Goal: Transaction & Acquisition: Subscribe to service/newsletter

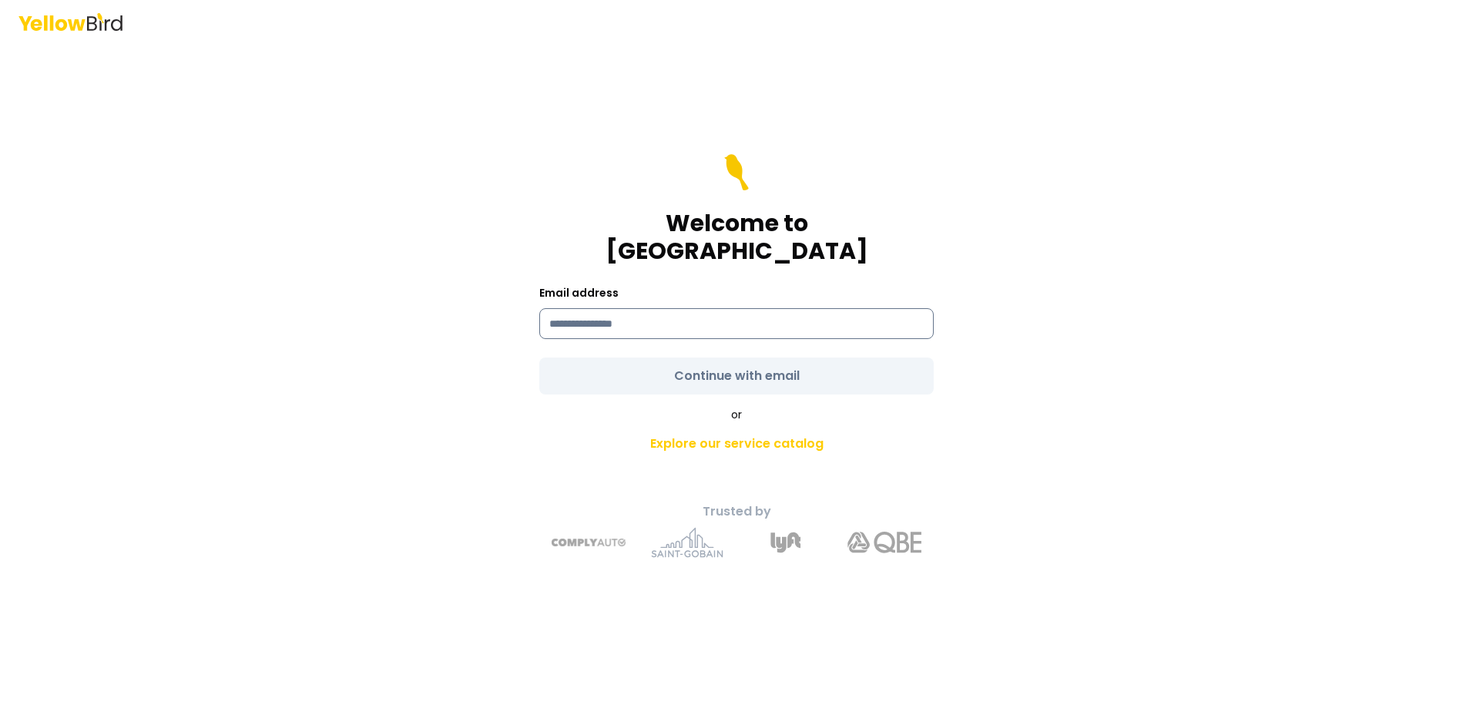
click at [660, 310] on input at bounding box center [736, 323] width 394 height 31
click at [1359, 449] on div "Welcome to YellowBird Email address Continue with email or Explore our service …" at bounding box center [736, 356] width 1473 height 712
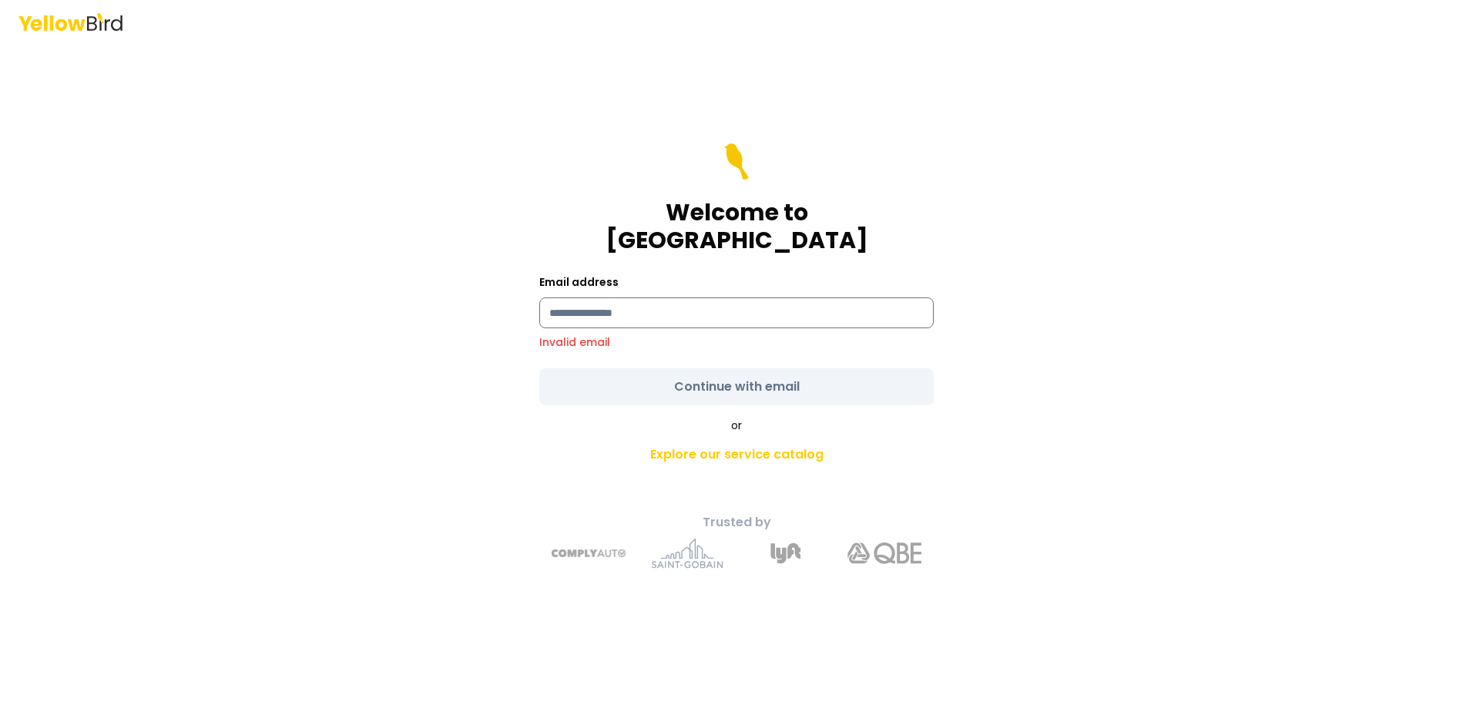
click at [669, 304] on input at bounding box center [736, 312] width 394 height 31
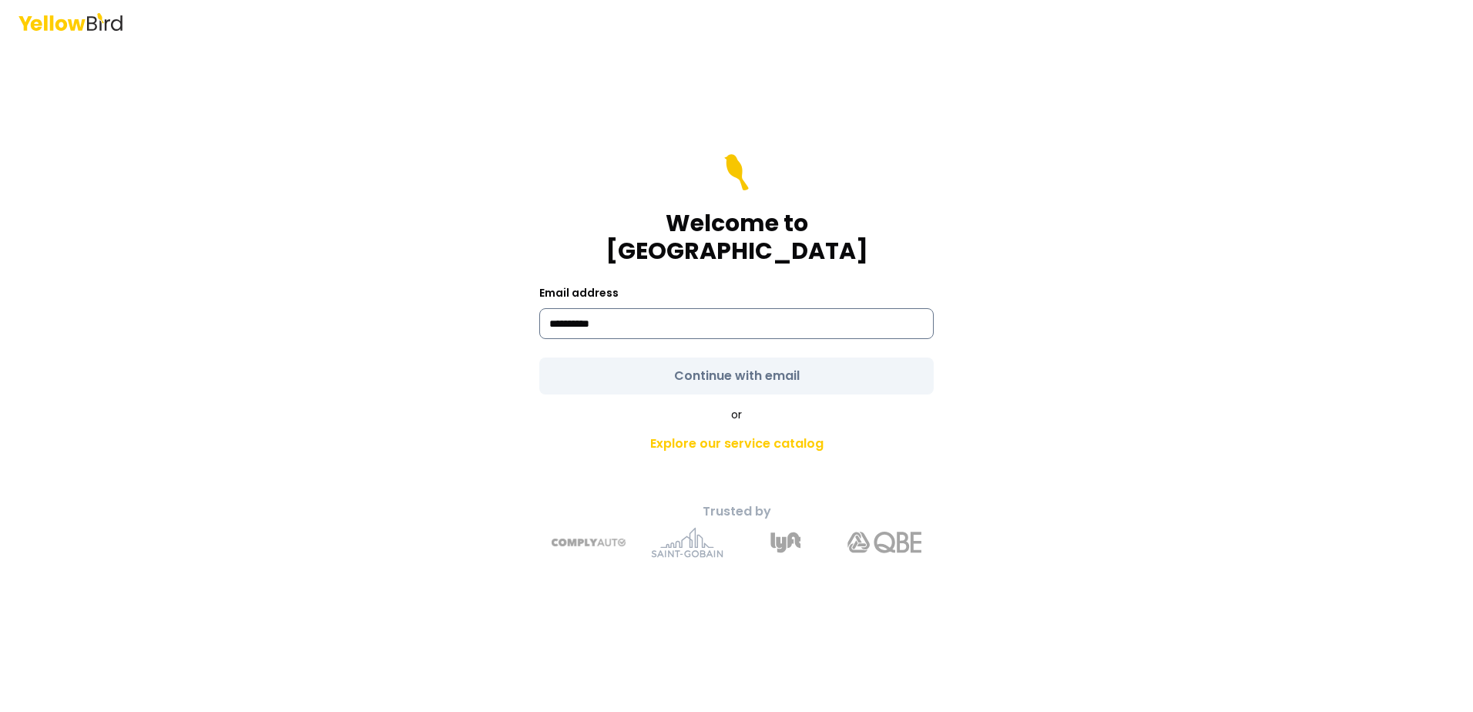
type input "**********"
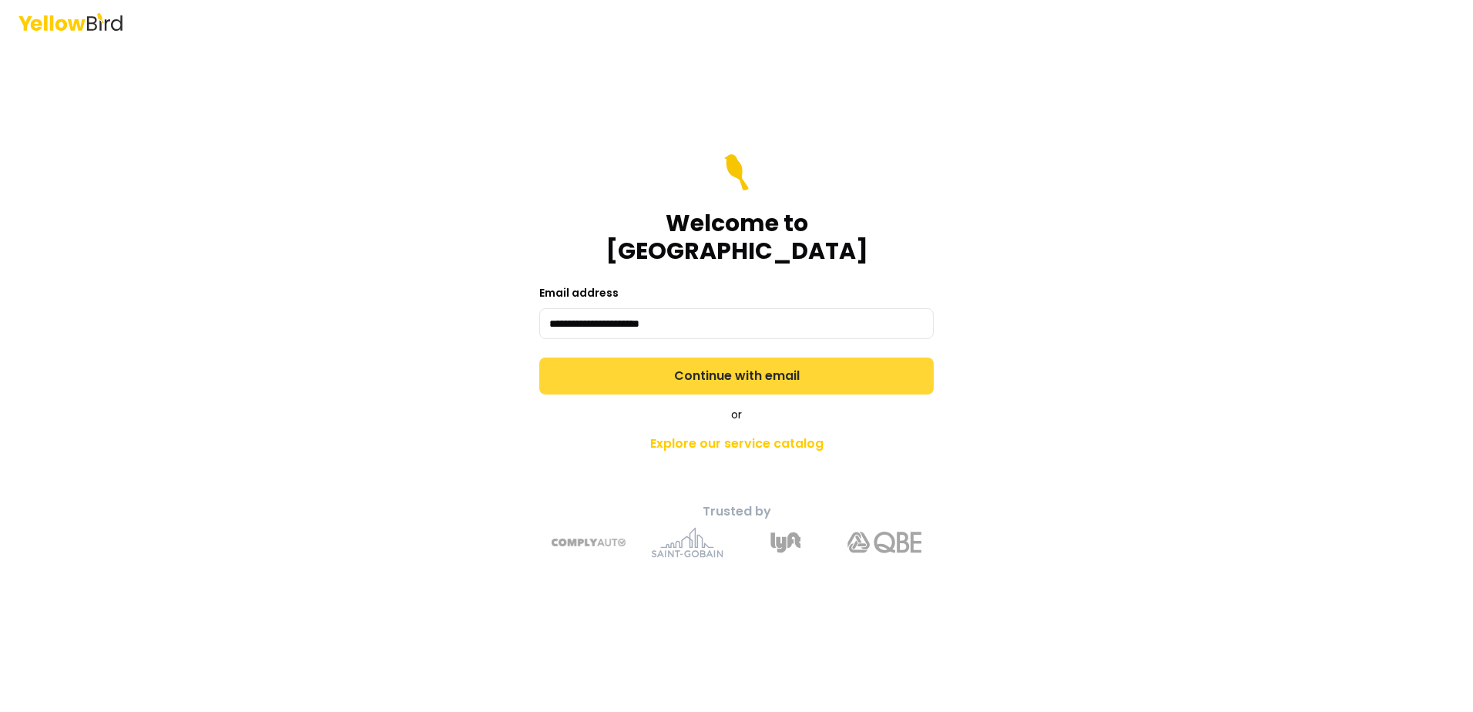
click at [807, 357] on button "Continue with email" at bounding box center [736, 375] width 394 height 37
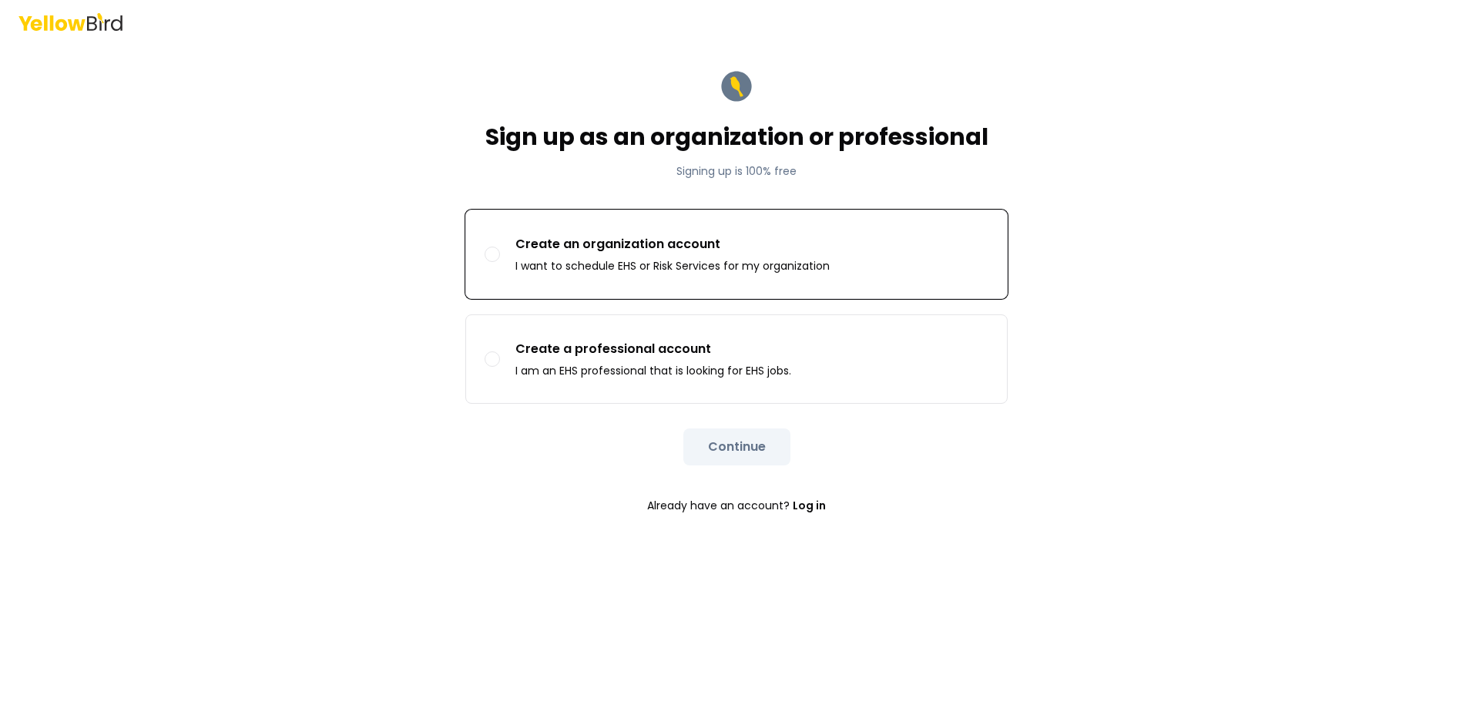
click at [769, 241] on p "Create an organization account" at bounding box center [672, 244] width 314 height 18
click at [500, 246] on button "Create an organization account I want to schedule EHS or Risk Services for my o…" at bounding box center [491, 253] width 15 height 15
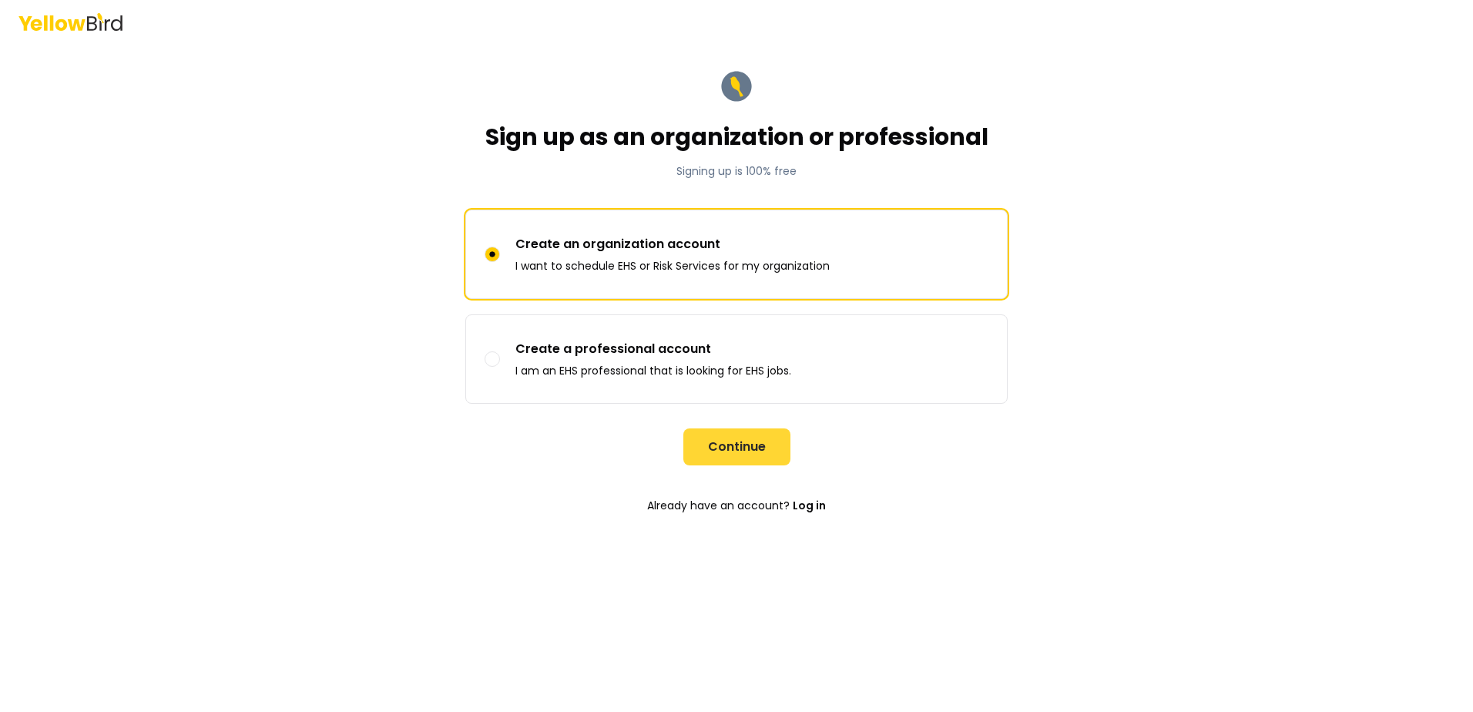
click at [724, 455] on button "Continue" at bounding box center [736, 446] width 107 height 37
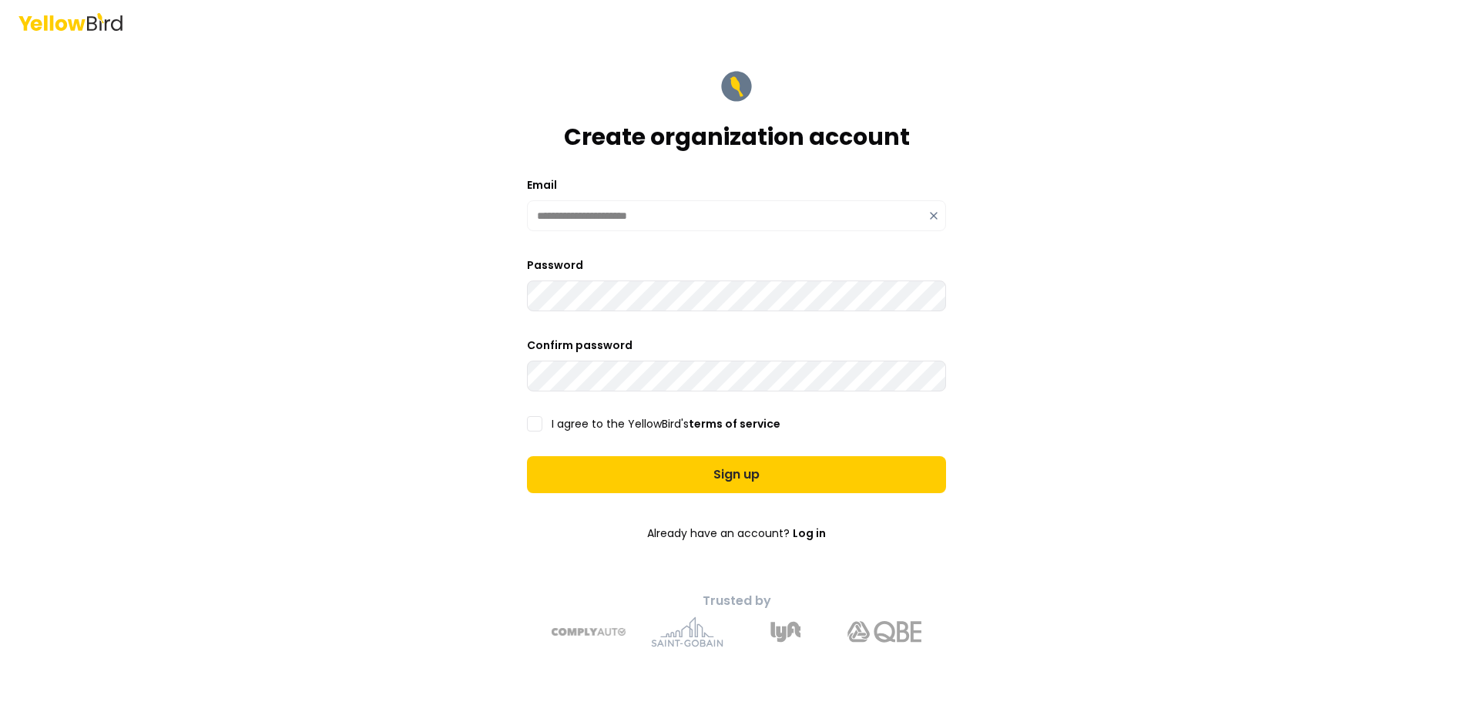
click at [529, 421] on button "I agree to the YellowBird's terms of service" at bounding box center [534, 423] width 15 height 15
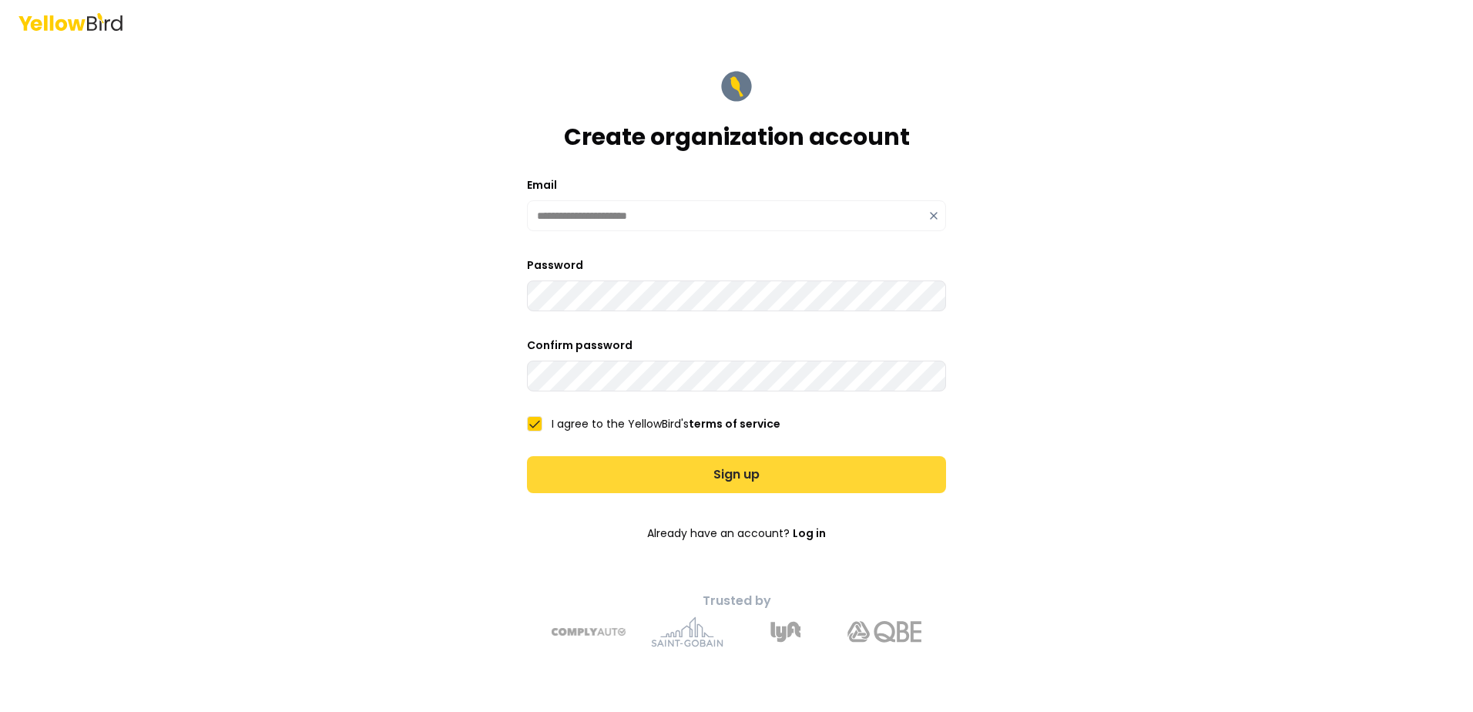
click at [682, 483] on button "Sign up" at bounding box center [736, 474] width 419 height 37
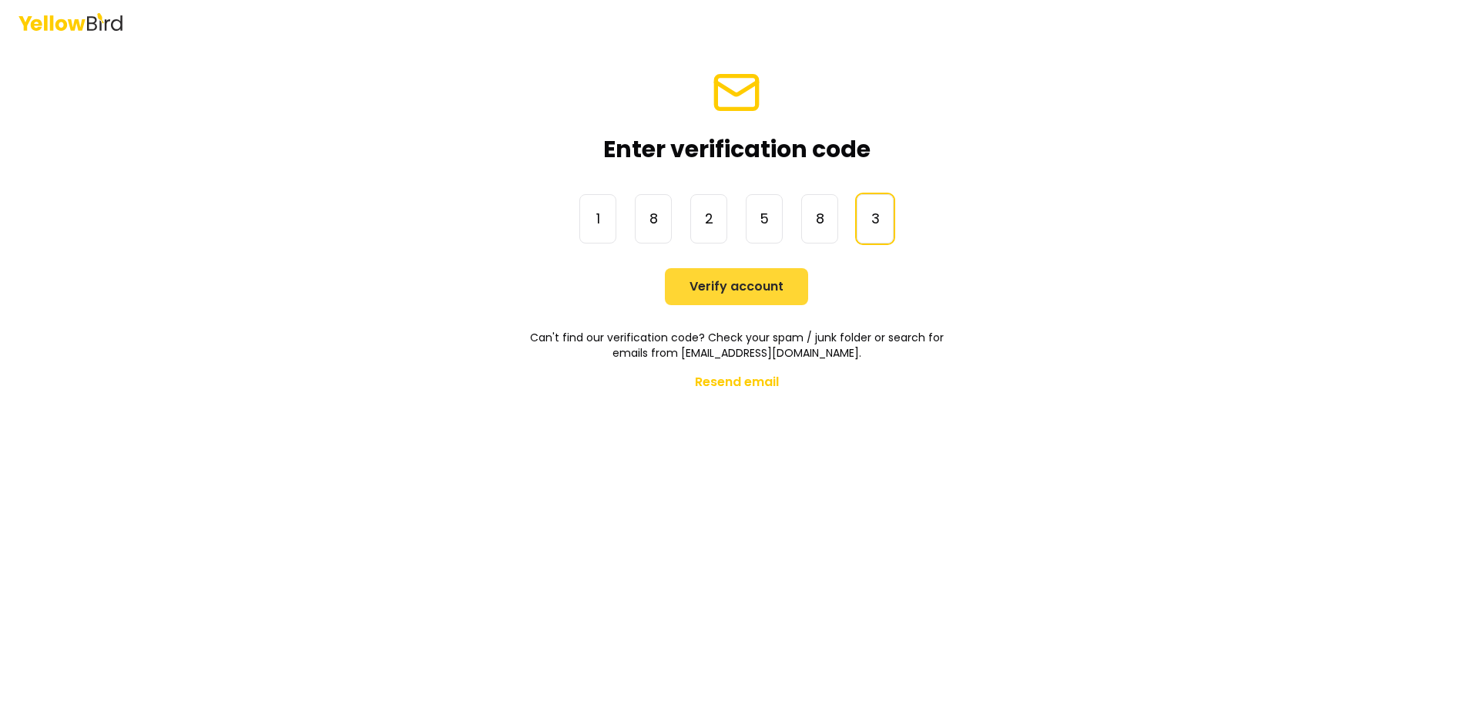
type input "******"
click at [752, 291] on button "Verify account" at bounding box center [736, 286] width 143 height 37
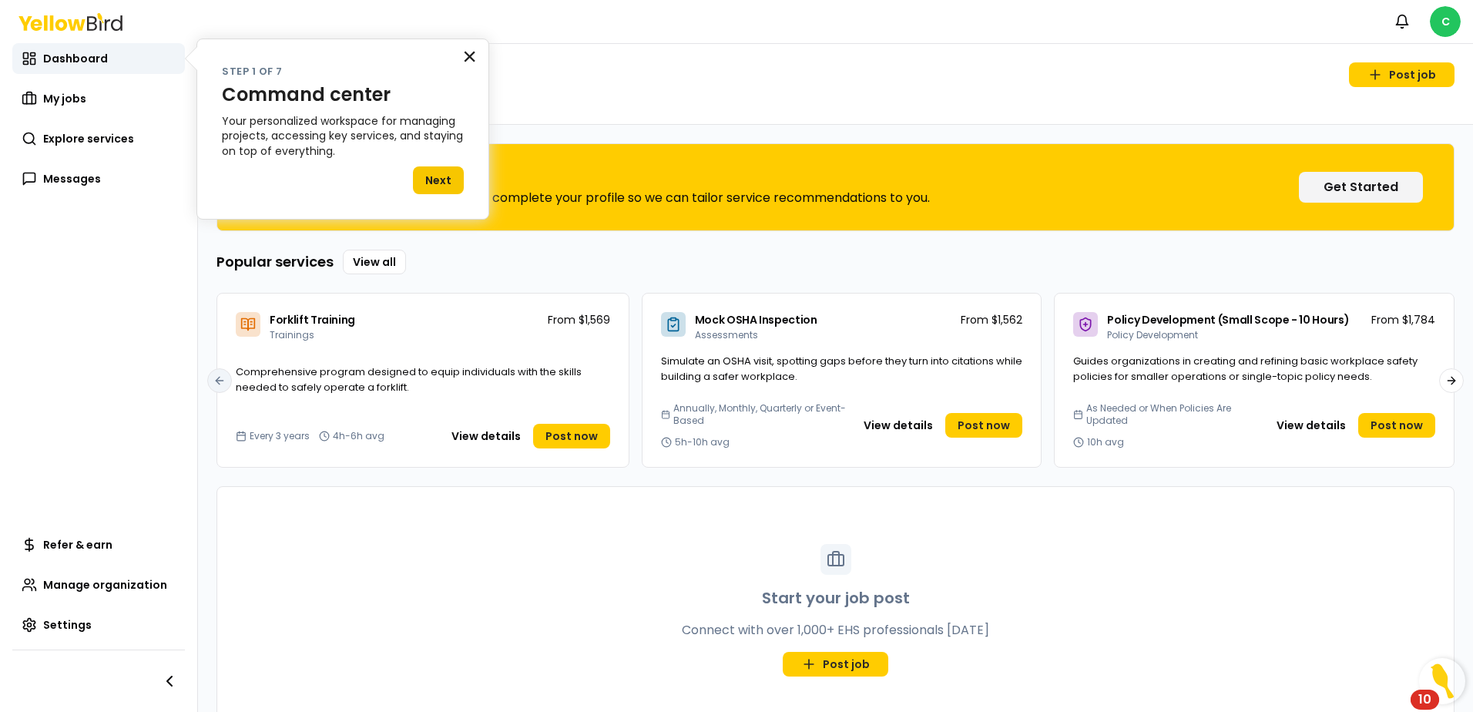
click at [469, 54] on button "×" at bounding box center [469, 56] width 15 height 25
